Goal: Task Accomplishment & Management: Use online tool/utility

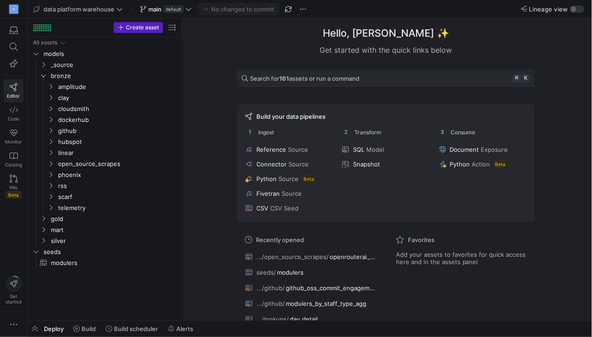
click at [16, 91] on icon at bounding box center [14, 87] width 8 height 8
click at [11, 114] on link "Code" at bounding box center [14, 113] width 20 height 23
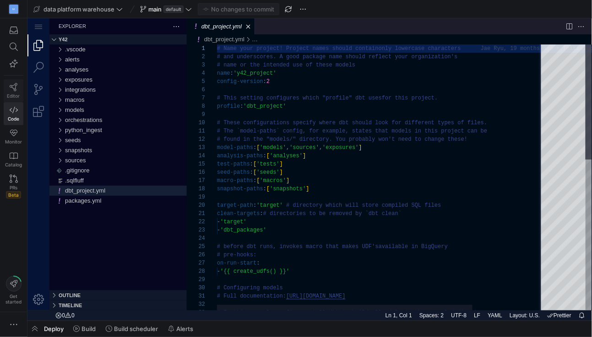
click at [8, 88] on link "Editor" at bounding box center [14, 90] width 20 height 23
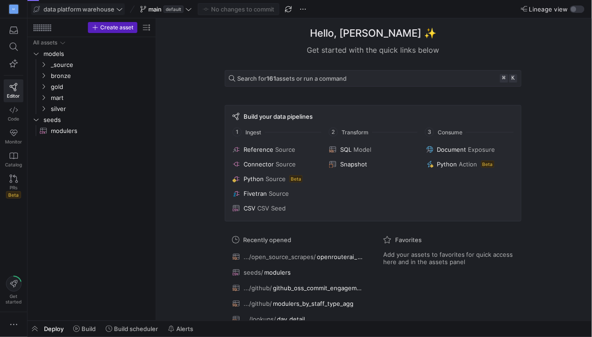
click at [120, 10] on icon at bounding box center [119, 9] width 6 height 6
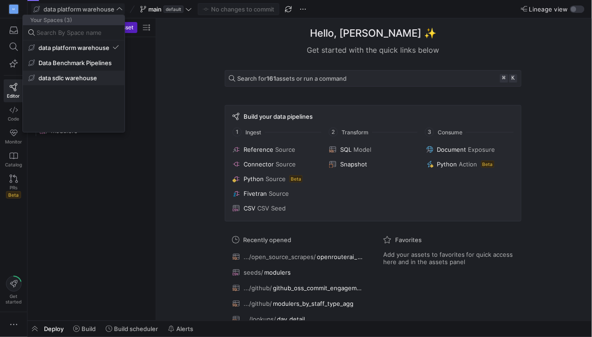
click at [81, 75] on span "data sdlc warehouse" at bounding box center [67, 77] width 59 height 7
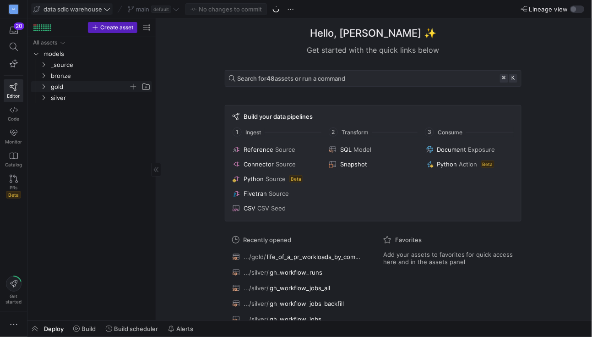
click at [44, 88] on icon "Press SPACE to select this row." at bounding box center [43, 86] width 6 height 5
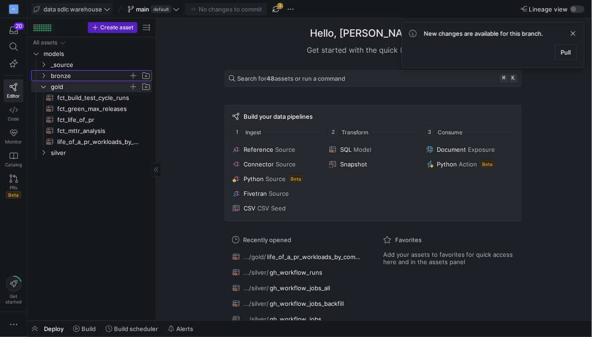
click at [43, 76] on icon "Press SPACE to select this row." at bounding box center [43, 75] width 6 height 5
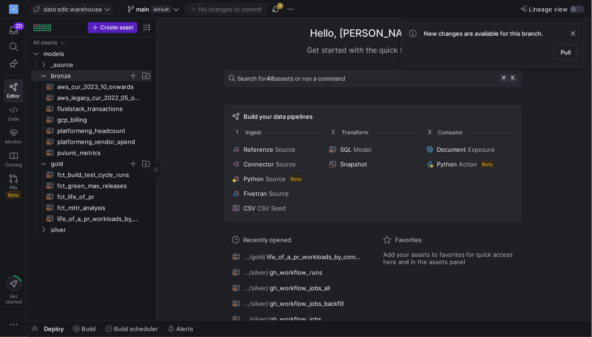
click at [107, 11] on icon at bounding box center [107, 9] width 6 height 6
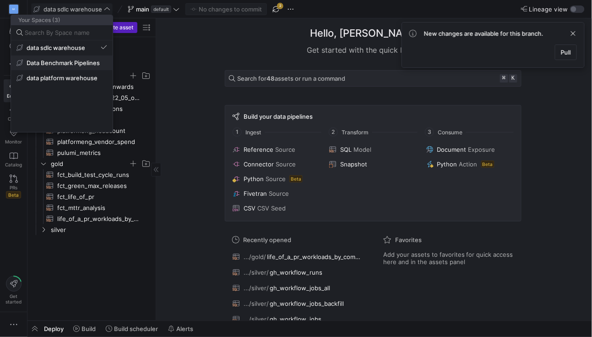
click at [76, 66] on span "Data Benchmark Pipelines" at bounding box center [63, 62] width 73 height 7
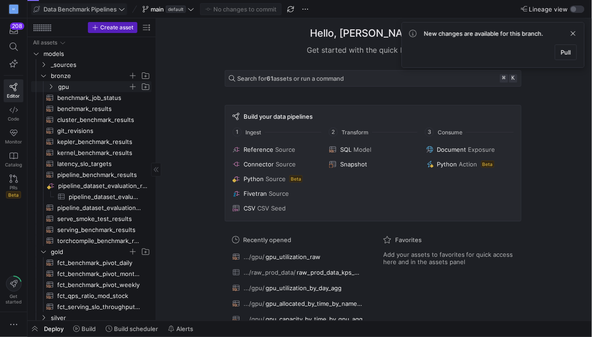
click at [54, 88] on icon "Press SPACE to select this row." at bounding box center [51, 86] width 6 height 5
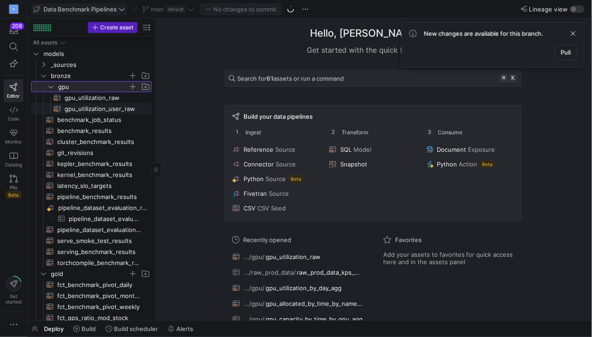
scroll to position [24, 0]
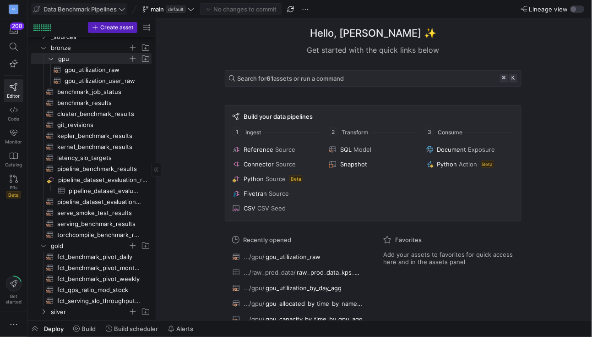
click at [44, 315] on span "silver" at bounding box center [95, 311] width 112 height 10
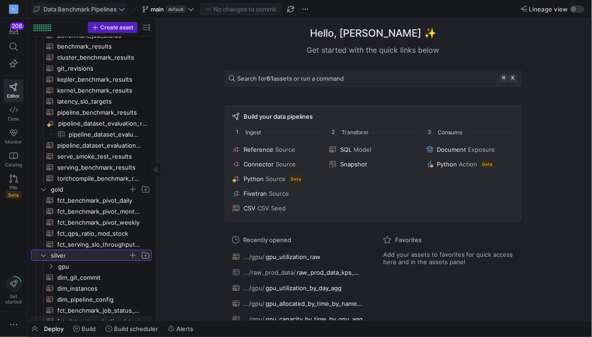
scroll to position [98, 0]
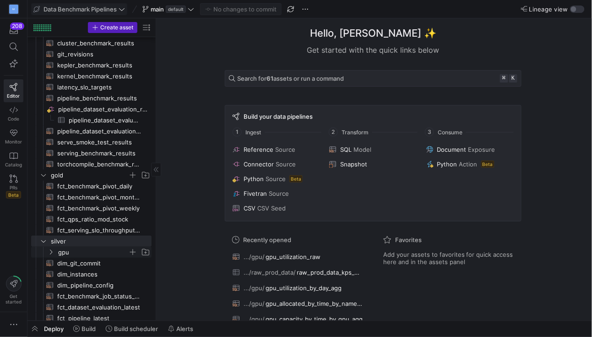
click at [48, 248] on y42-icon "Press SPACE to select this row." at bounding box center [50, 251] width 7 height 7
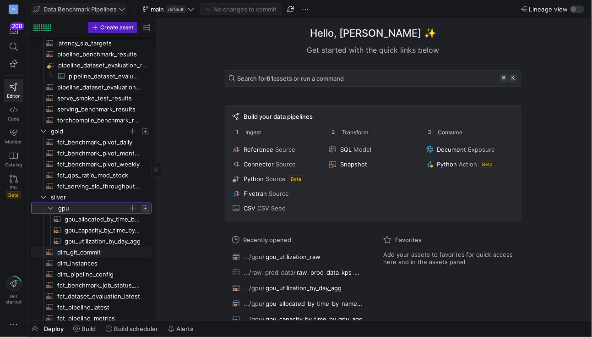
scroll to position [153, 0]
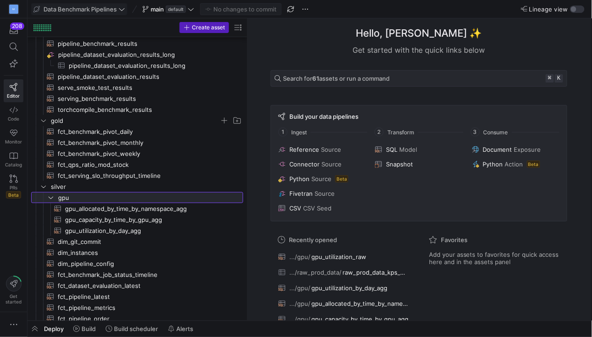
drag, startPoint x: 155, startPoint y: 196, endPoint x: 278, endPoint y: 196, distance: 122.7
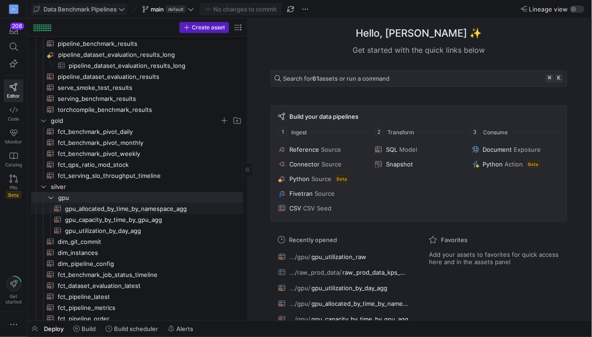
click at [128, 206] on span "gpu_allocated_by_time_by_namespace_agg​​​​​​​​​​" at bounding box center [149, 208] width 168 height 11
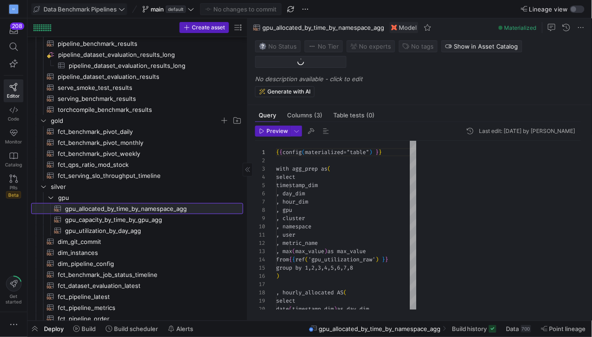
scroll to position [82, 0]
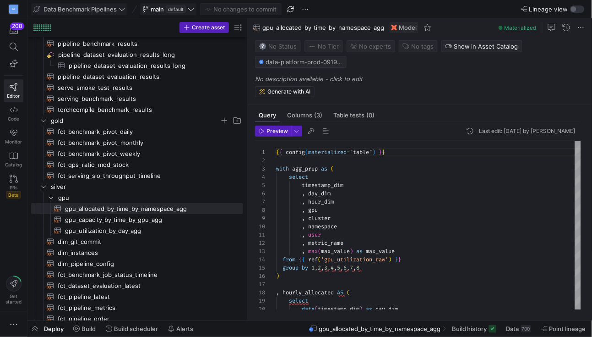
click at [192, 12] on icon at bounding box center [191, 9] width 6 height 6
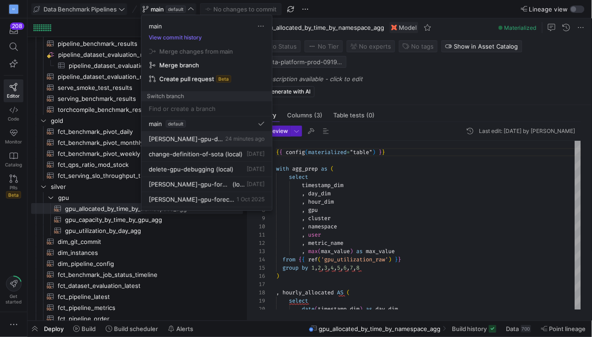
click at [209, 137] on div "[PERSON_NAME]-gpu-duration 24 minutes ago" at bounding box center [207, 138] width 116 height 7
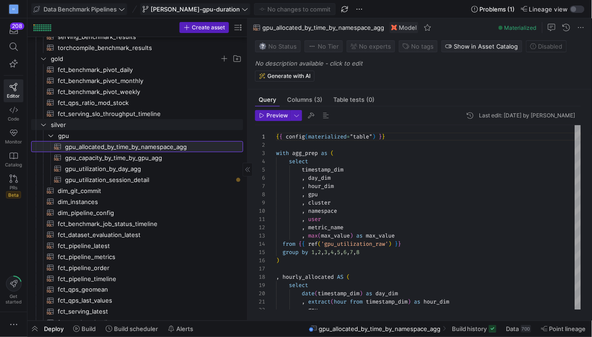
scroll to position [255, 0]
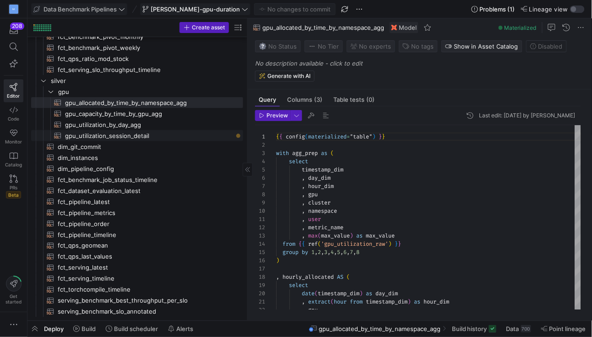
click at [122, 132] on span "gpu_utilization_session_detail​​​​​​​​​​" at bounding box center [149, 135] width 168 height 11
type textarea "{{ config(materialized="table") }} /* Model: gpu_utilization_sessions_detail De…"
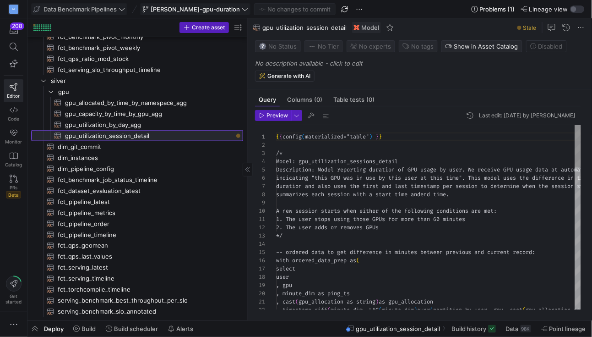
scroll to position [57, 0]
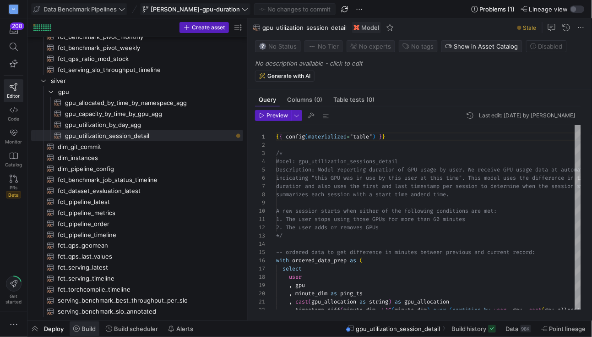
click at [78, 327] on icon at bounding box center [76, 328] width 6 height 6
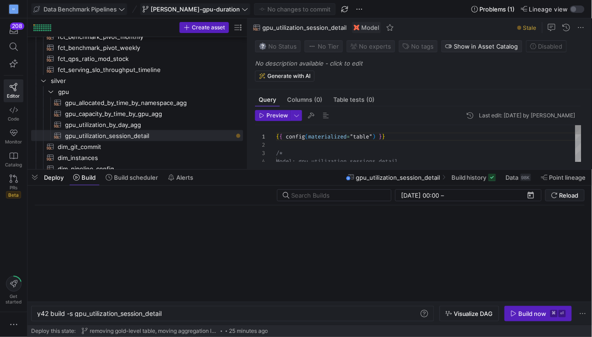
scroll to position [0, 126]
click at [532, 314] on div "Build now" at bounding box center [533, 312] width 28 height 7
